Goal: Task Accomplishment & Management: Manage account settings

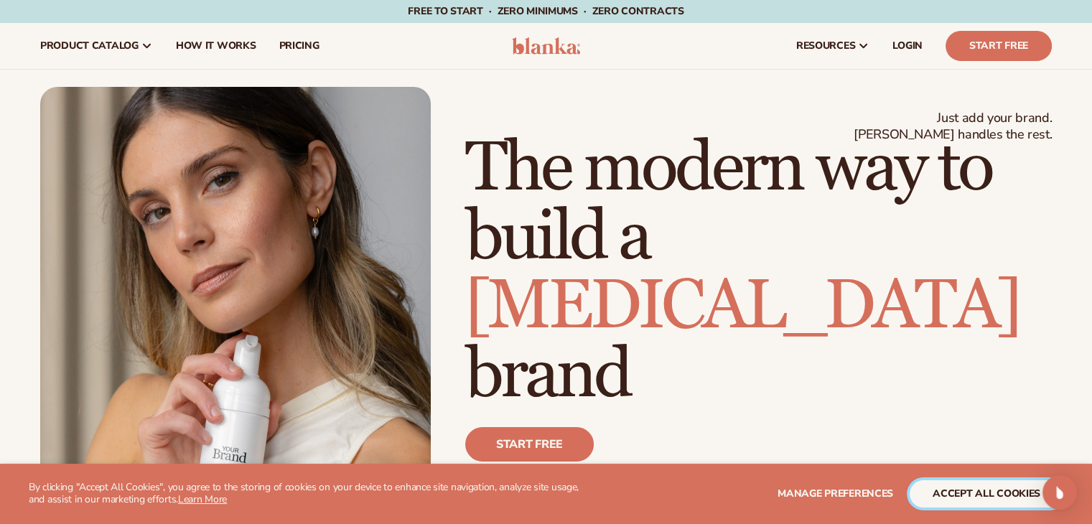
click at [957, 486] on button "accept all cookies" at bounding box center [987, 493] width 154 height 27
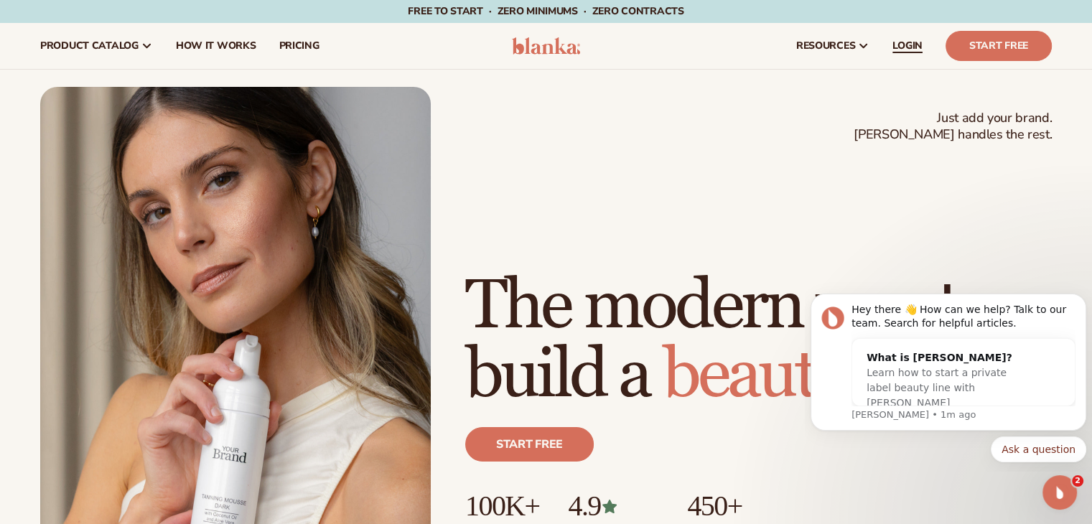
click at [898, 42] on span "LOGIN" at bounding box center [908, 45] width 30 height 11
